Goal: Information Seeking & Learning: Learn about a topic

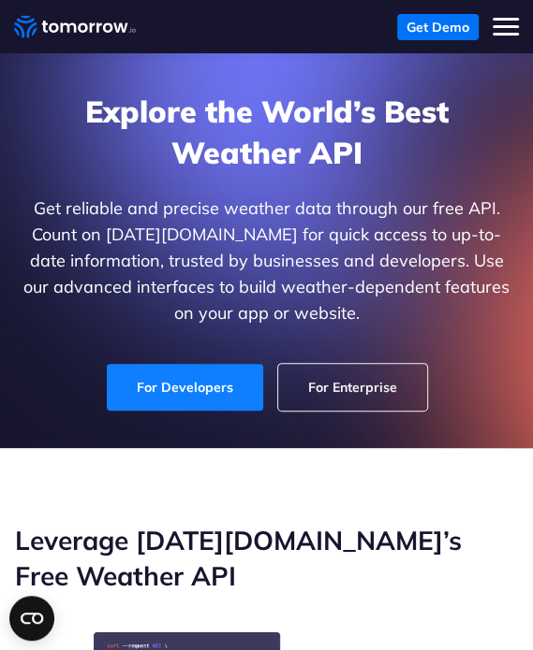
click at [165, 387] on link "For Developers" at bounding box center [185, 387] width 156 height 47
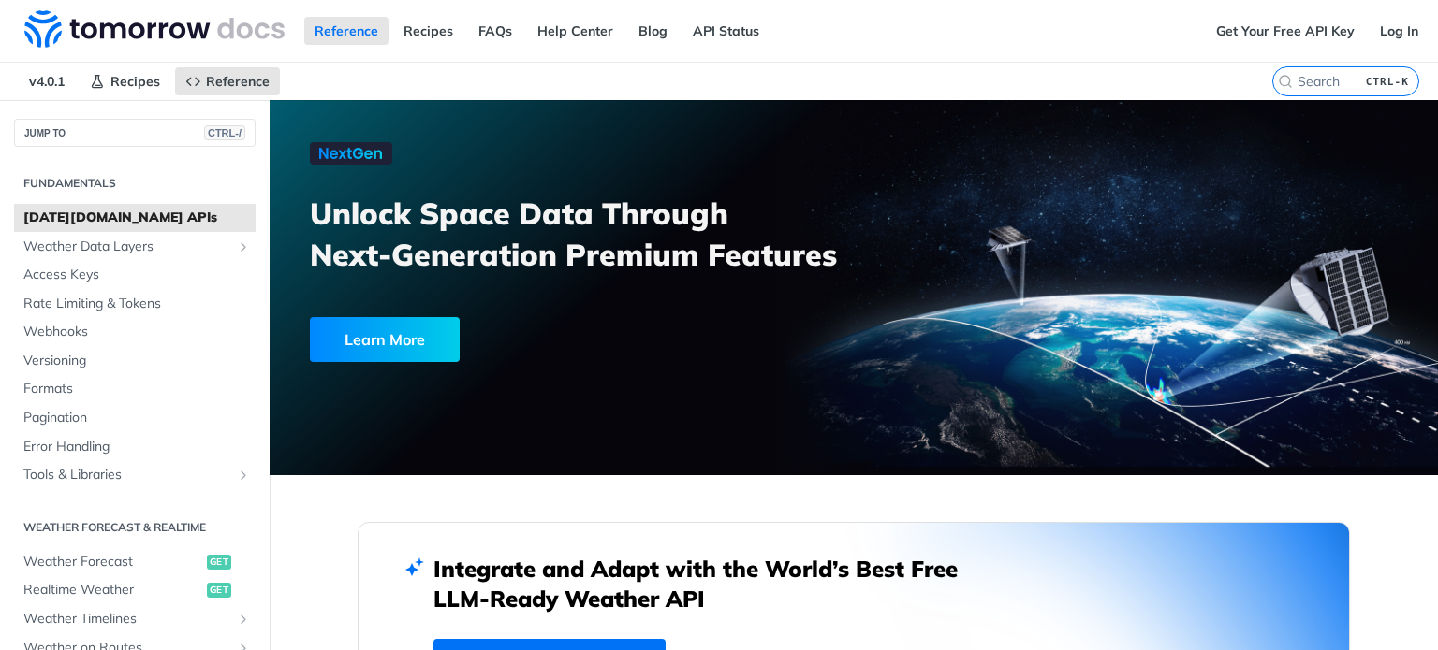
click at [404, 68] on nav "v4.0.1 Recipes Reference" at bounding box center [636, 81] width 1272 height 37
click at [99, 242] on span "Weather Data Layers" at bounding box center [127, 247] width 208 height 19
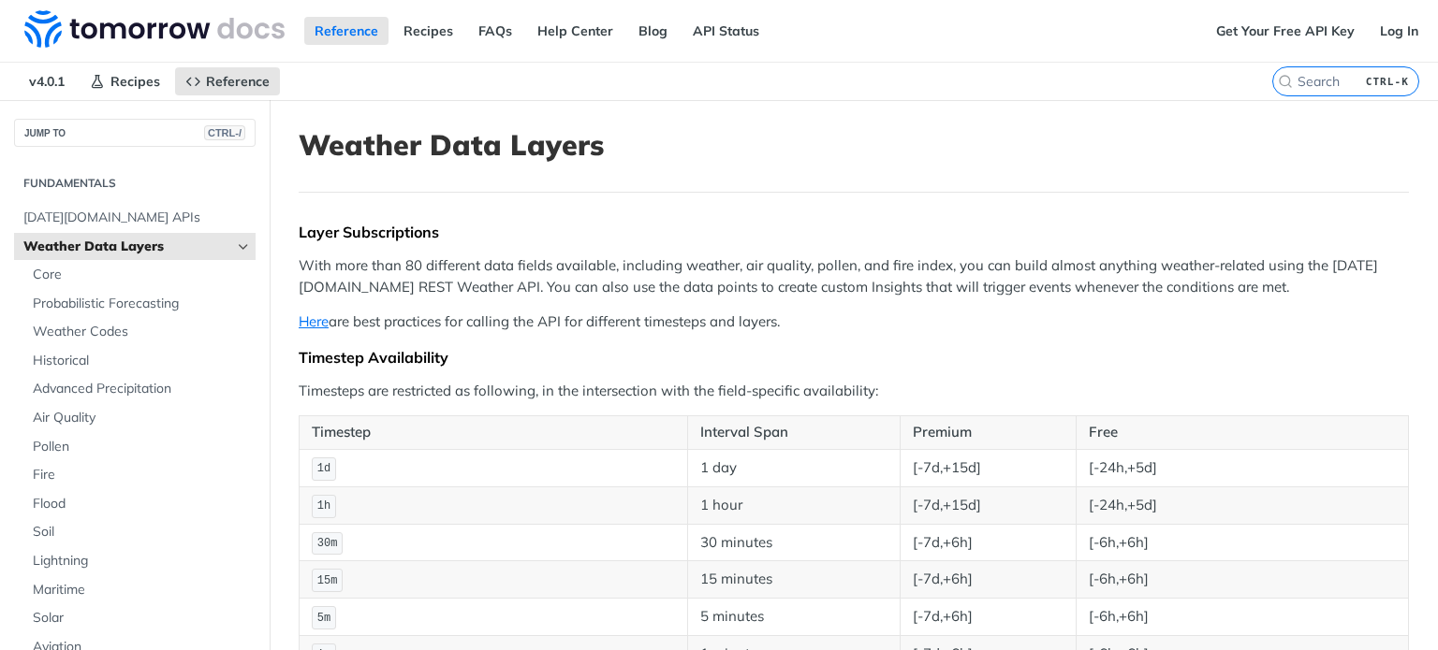
click at [96, 199] on section "Fundamentals Tomorrow.io APIs Weather Data Layers Core Probabilistic Forecastin…" at bounding box center [134, 558] width 241 height 785
click at [78, 209] on span "Tomorrow.io APIs" at bounding box center [136, 218] width 227 height 19
